Goal: Transaction & Acquisition: Obtain resource

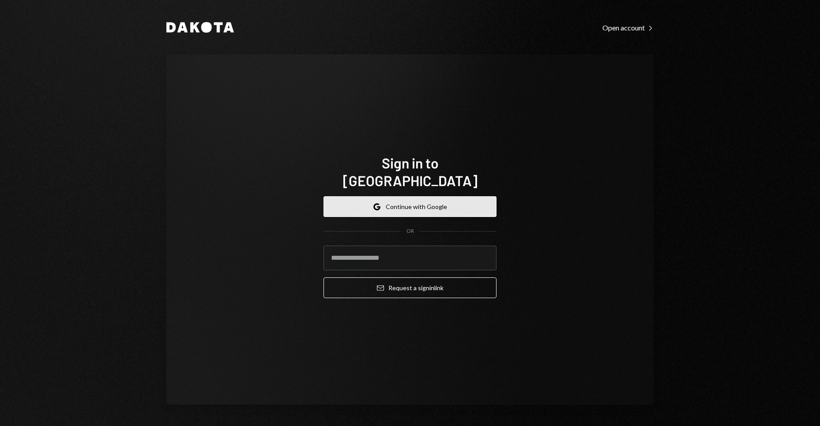
click at [431, 196] on button "Google Continue with Google" at bounding box center [409, 206] width 173 height 21
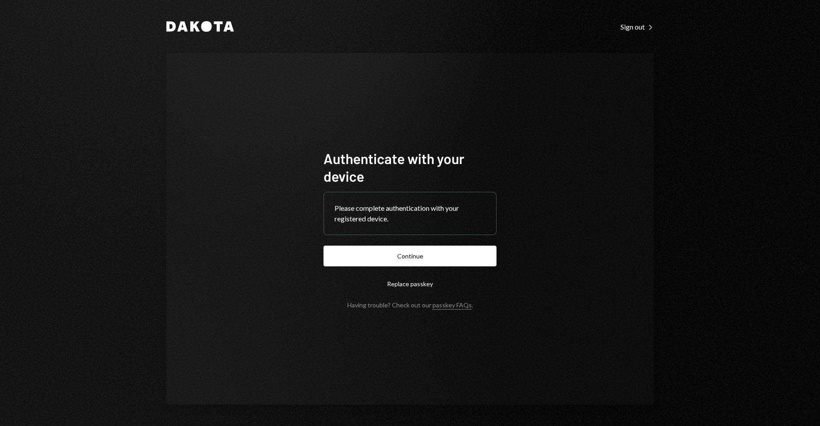
click at [697, 142] on div "Dakota Sign out Right Caret Authenticate with your device Please complete authe…" at bounding box center [410, 213] width 820 height 426
click at [425, 256] on button "Continue" at bounding box center [409, 256] width 173 height 21
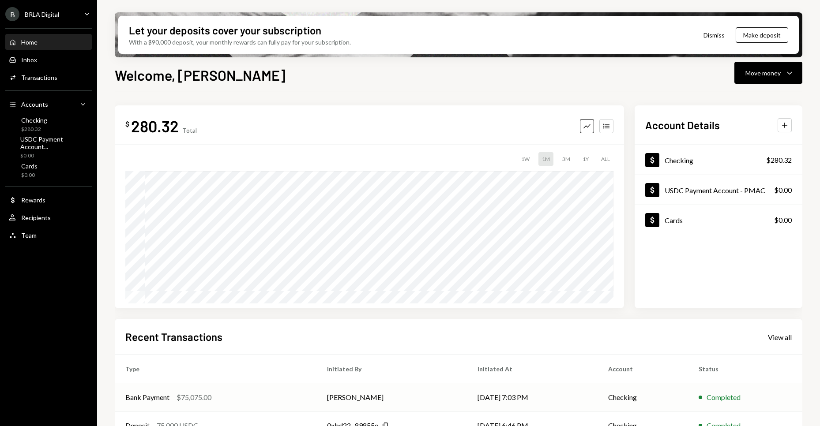
click at [292, 393] on div "Bank Payment $75,075.00" at bounding box center [215, 397] width 180 height 11
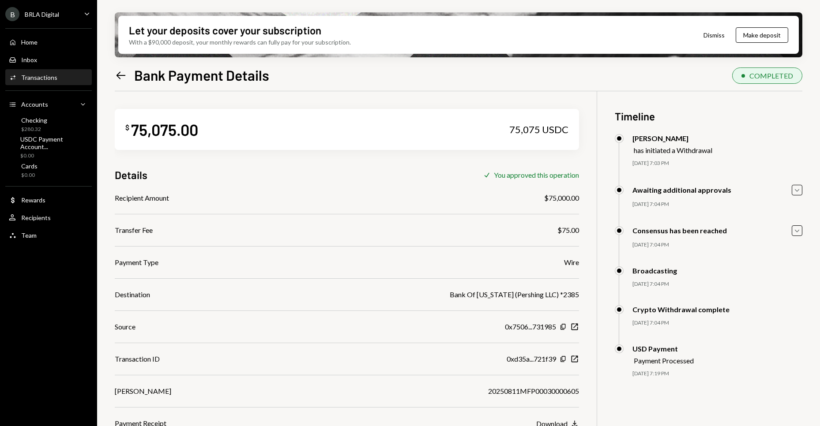
click at [539, 176] on div "You approved this operation" at bounding box center [536, 175] width 85 height 8
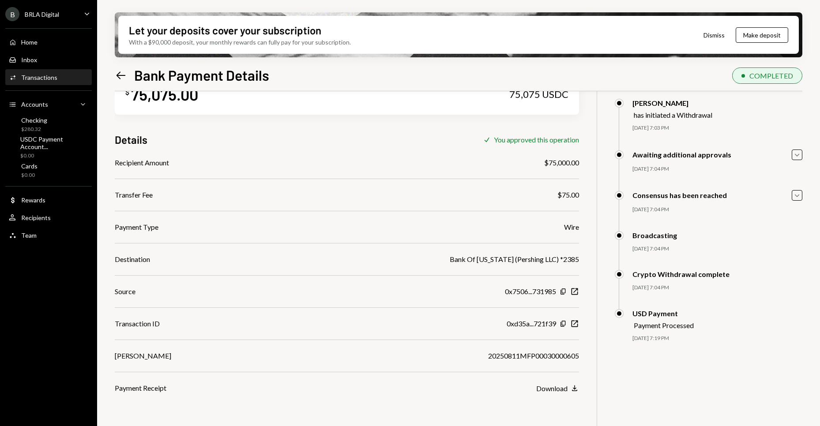
scroll to position [71, 0]
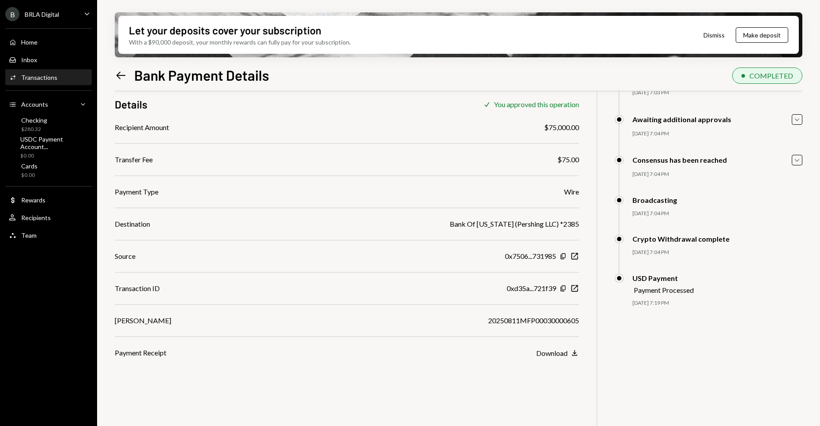
click at [546, 223] on div "Bank Of [US_STATE] (Pershing LLC) *2385" at bounding box center [513, 224] width 129 height 11
click at [544, 228] on div "Bank Of [US_STATE] (Pershing LLC) *2385" at bounding box center [513, 224] width 129 height 11
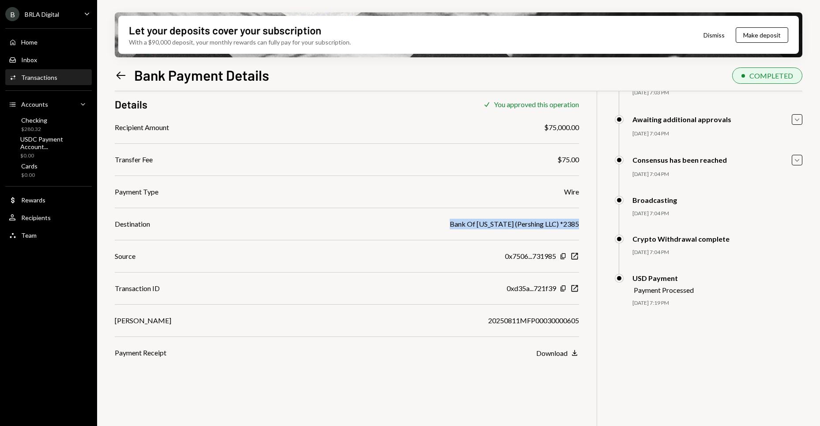
click at [539, 228] on div "Bank Of [US_STATE] (Pershing LLC) *2385" at bounding box center [513, 224] width 129 height 11
click at [538, 228] on div "Bank Of [US_STATE] (Pershing LLC) *2385" at bounding box center [513, 224] width 129 height 11
click at [570, 192] on div "Wire" at bounding box center [571, 192] width 15 height 11
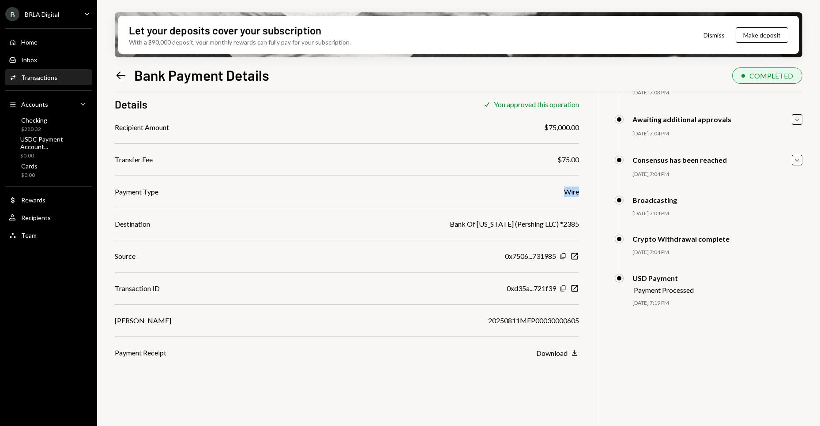
click at [570, 192] on div "Wire" at bounding box center [571, 192] width 15 height 11
click at [568, 363] on div "$ 75,075.00 75,075 USDC Details Check You approved this operation Recipient Amo…" at bounding box center [458, 234] width 687 height 426
click at [565, 355] on div "Download" at bounding box center [551, 353] width 31 height 8
click at [29, 42] on div "Home" at bounding box center [29, 41] width 16 height 7
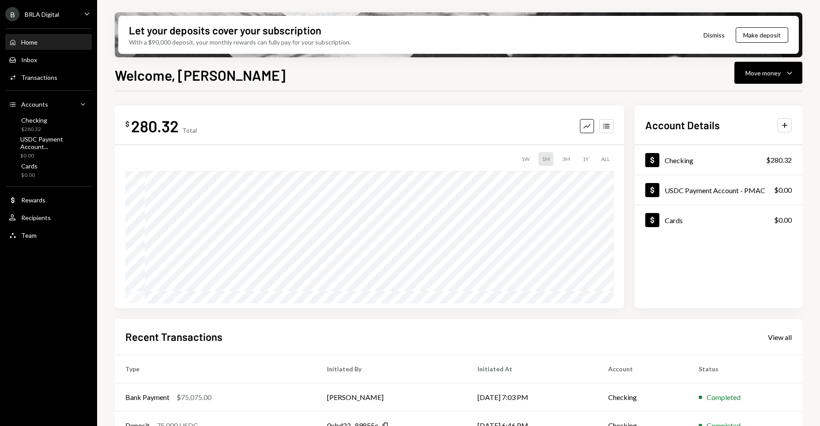
click at [348, 346] on div "Recent Transactions View all Type Initiated By Initiated At Account Status Bank…" at bounding box center [458, 422] width 687 height 206
